Goal: Transaction & Acquisition: Purchase product/service

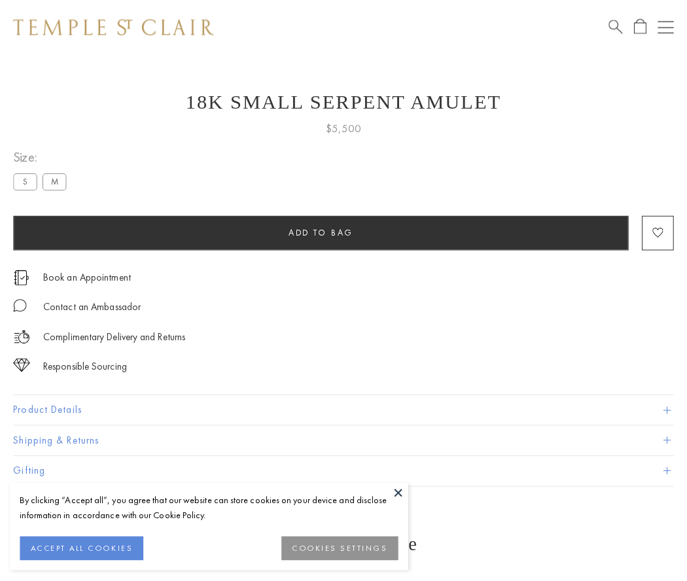
scroll to position [17, 0]
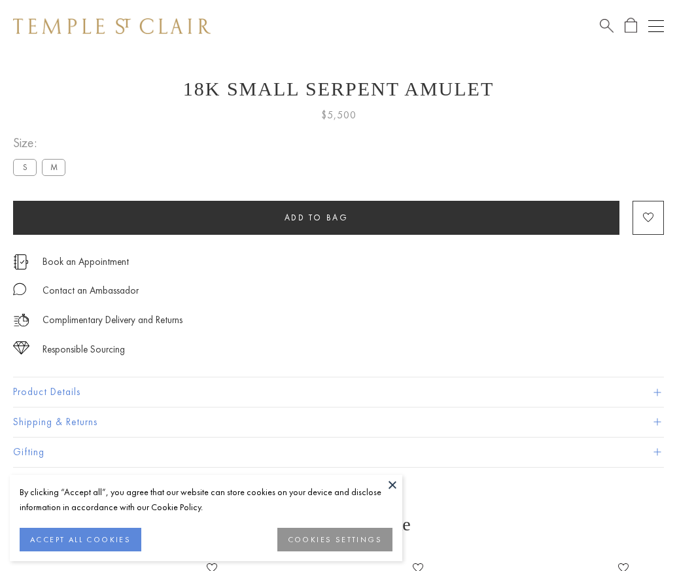
click at [316, 217] on span "Add to bag" at bounding box center [317, 217] width 64 height 11
